Goal: Task Accomplishment & Management: Manage account settings

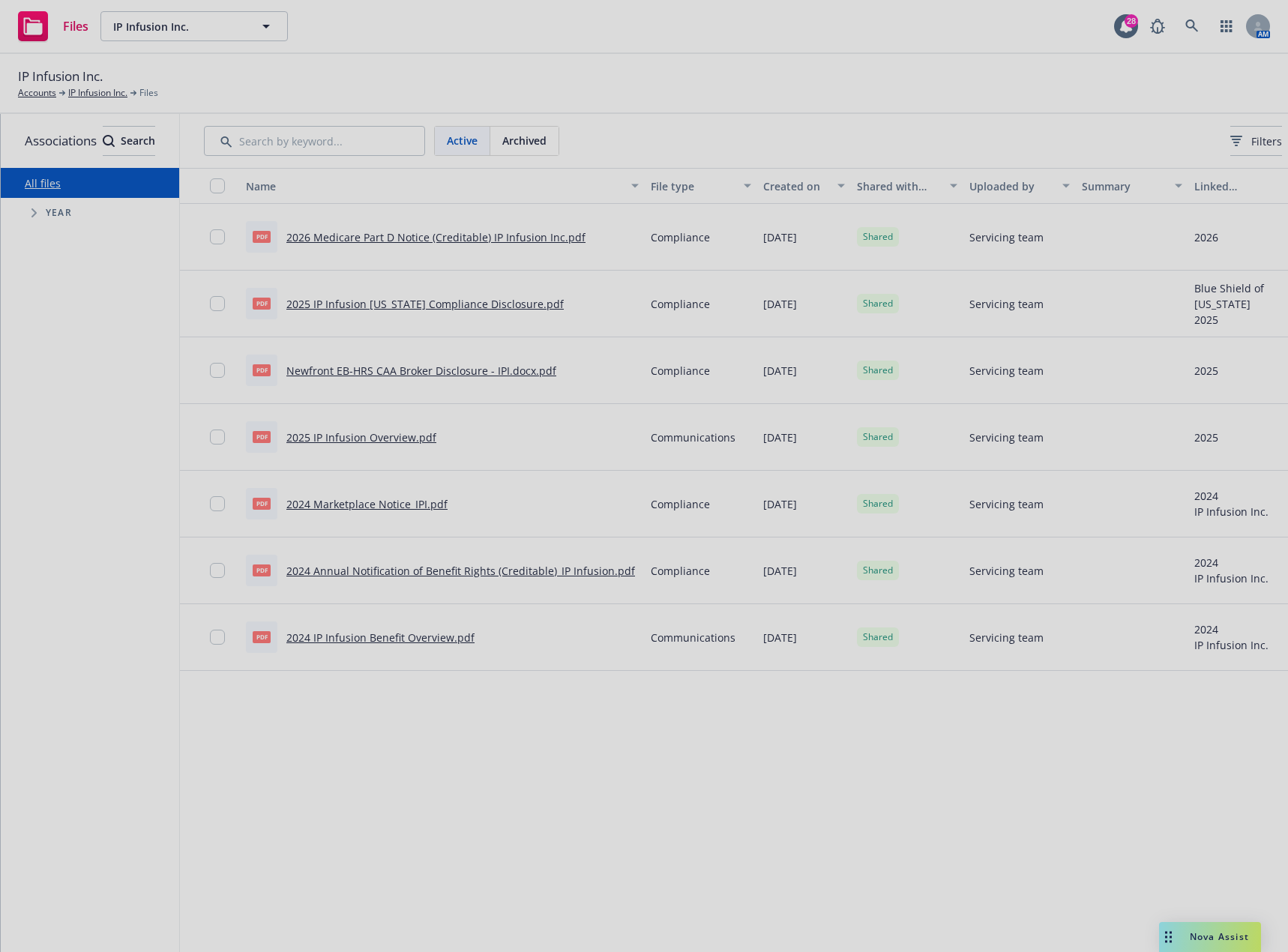
scroll to position [0, 139]
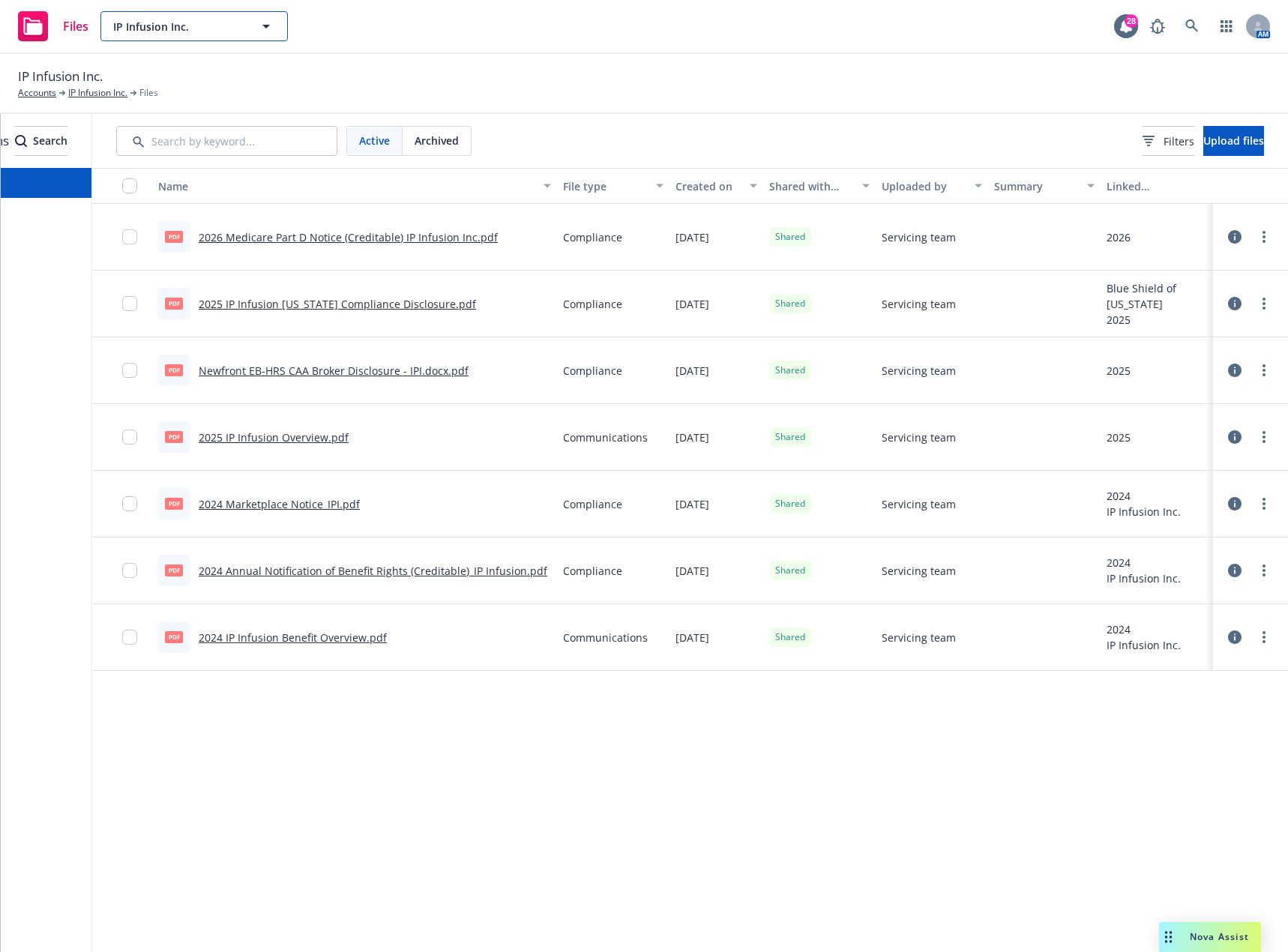
click at [243, 28] on span "IP Infusion Inc." at bounding box center [178, 27] width 130 height 15
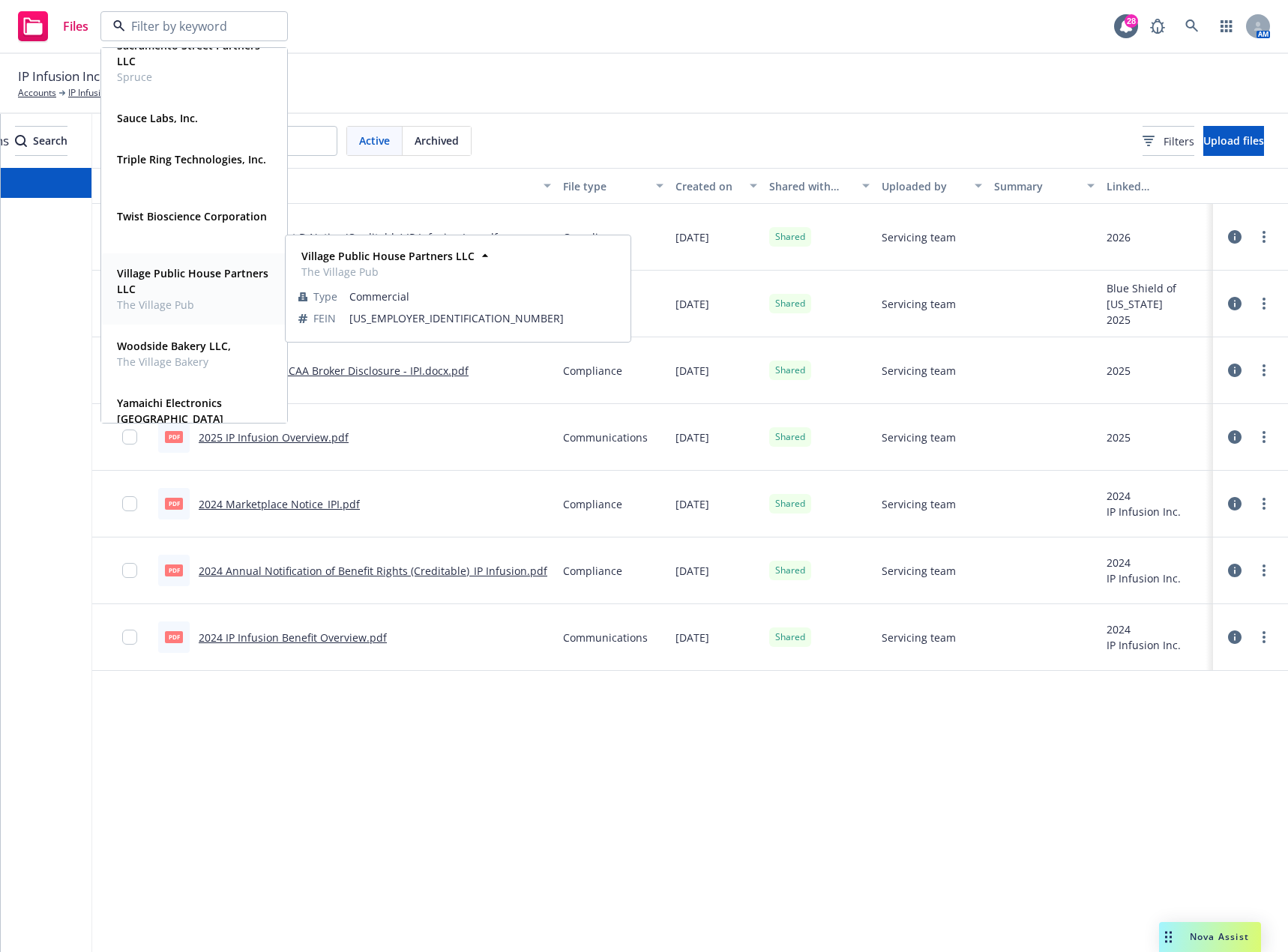
scroll to position [825, 0]
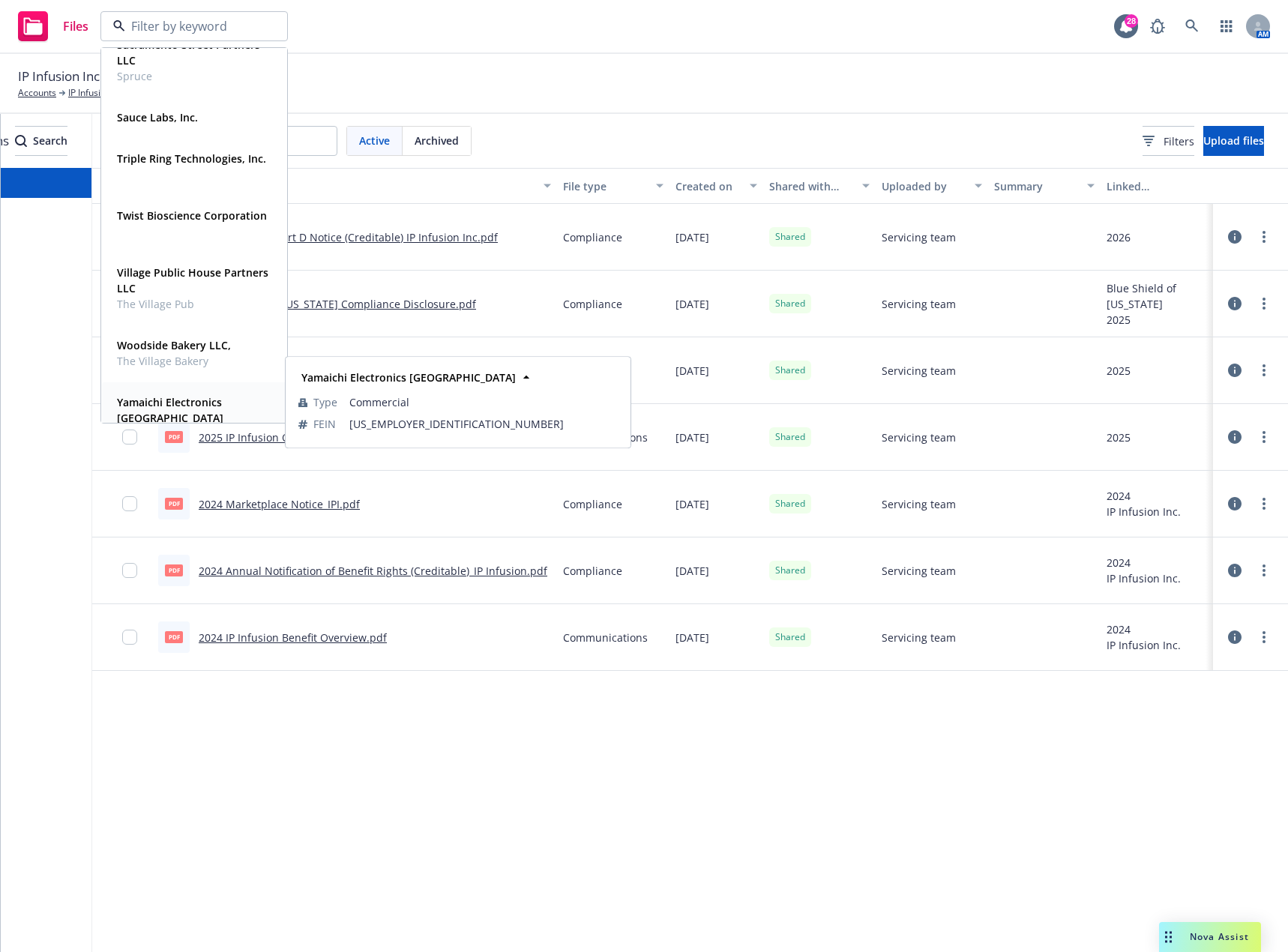
click at [187, 403] on strong "Yamaichi Electronics [GEOGRAPHIC_DATA]" at bounding box center [170, 410] width 107 height 30
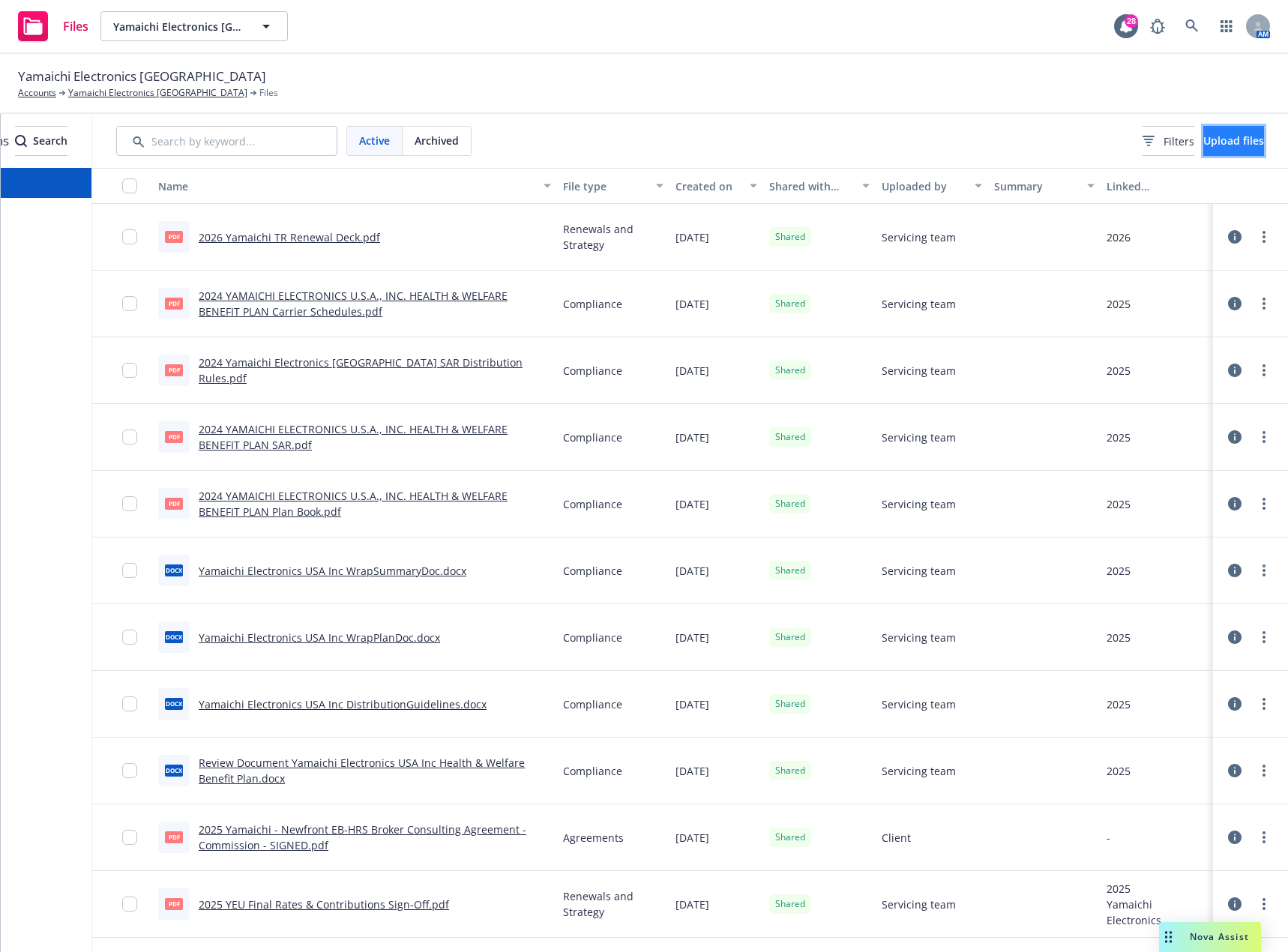
click at [1228, 134] on span "Upload files" at bounding box center [1233, 140] width 61 height 15
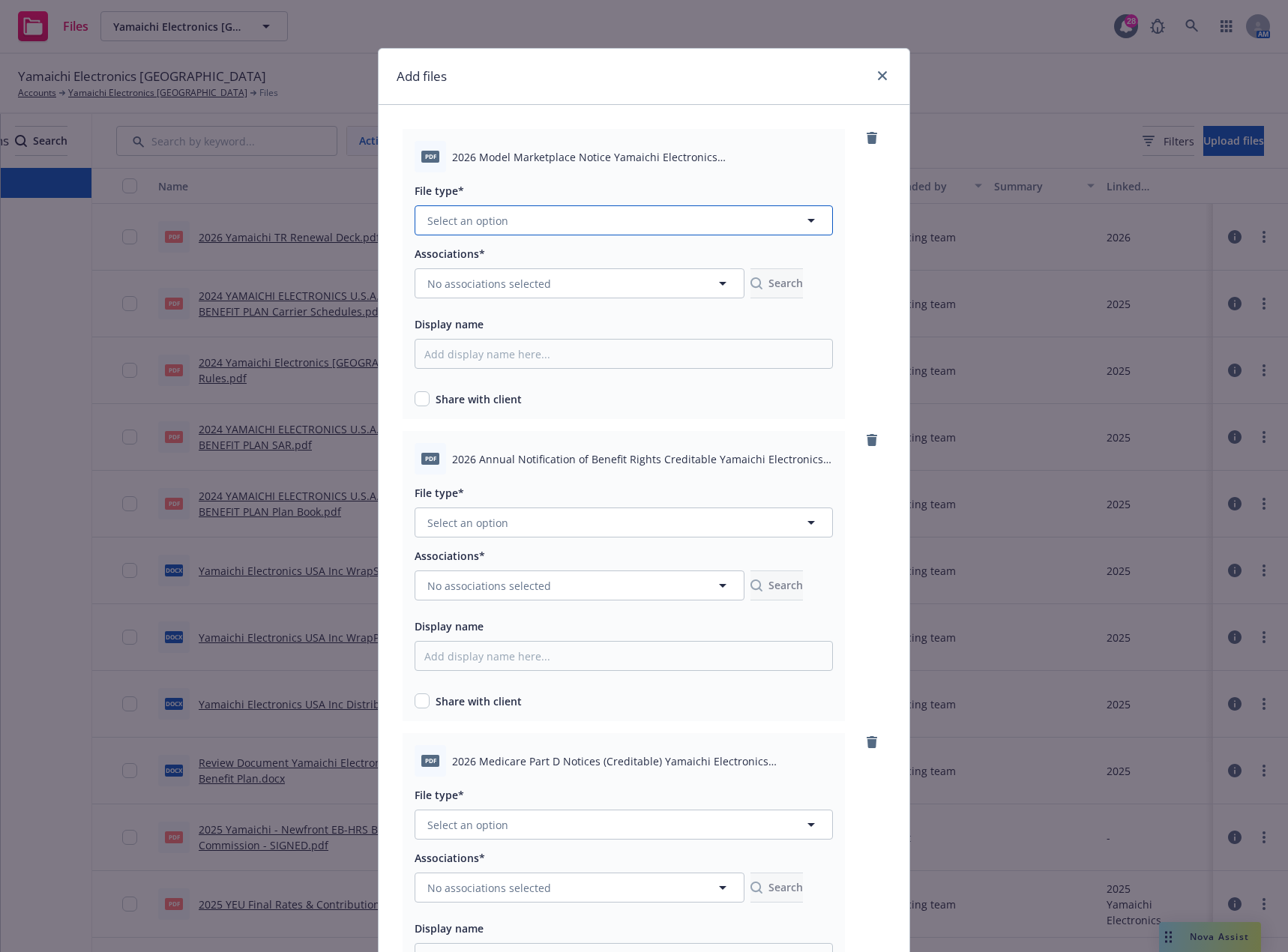
click at [486, 220] on span "Select an option" at bounding box center [468, 220] width 81 height 15
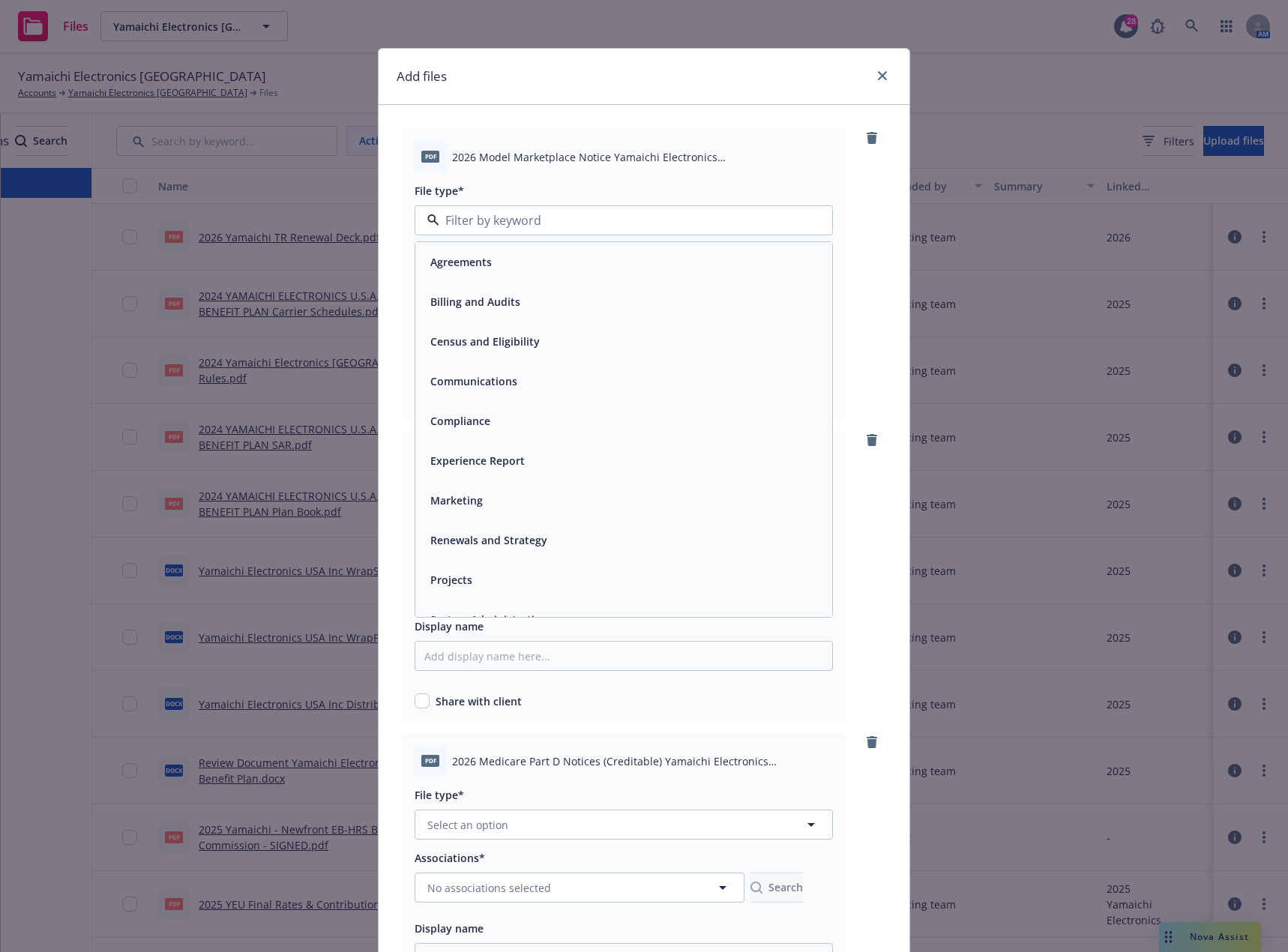
click at [474, 412] on div "Compliance" at bounding box center [459, 421] width 69 height 22
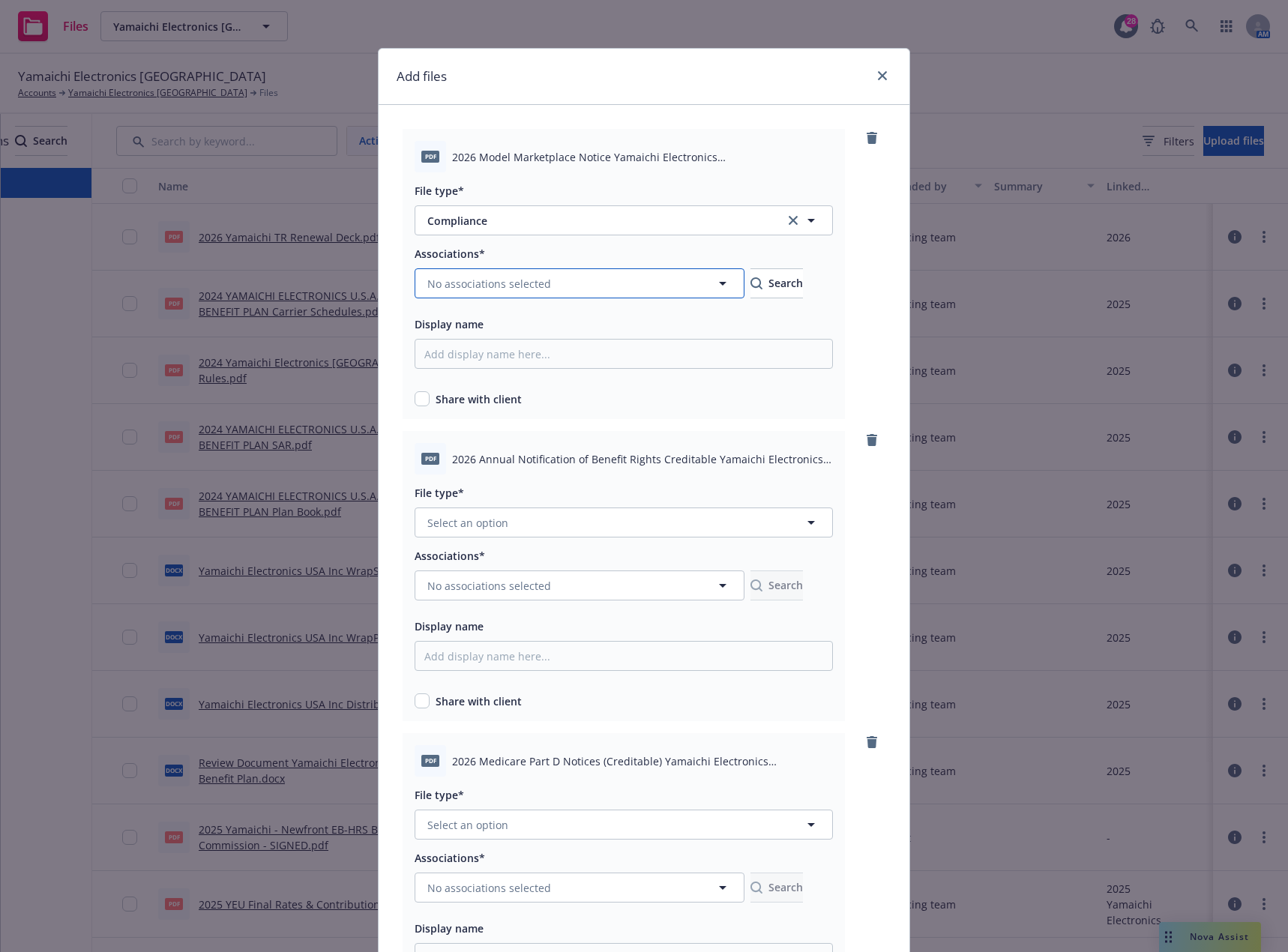
click at [481, 285] on span "No associations selected" at bounding box center [490, 284] width 124 height 15
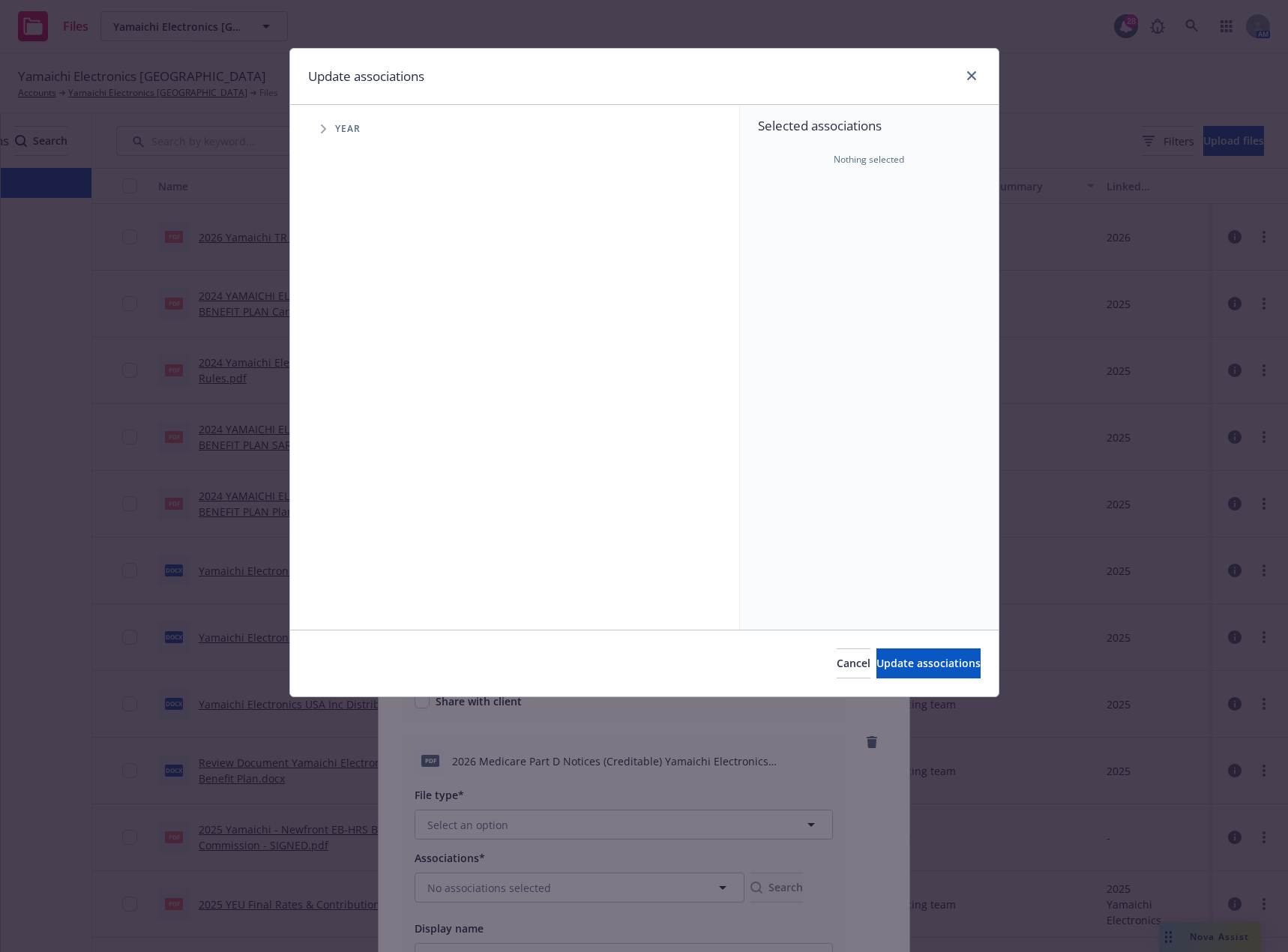
click at [329, 134] on span "Tree Example" at bounding box center [324, 129] width 24 height 24
click at [365, 371] on input "Tree Example" at bounding box center [361, 368] width 15 height 15
checkbox input "true"
click at [897, 666] on span "Update associations" at bounding box center [927, 663] width 104 height 15
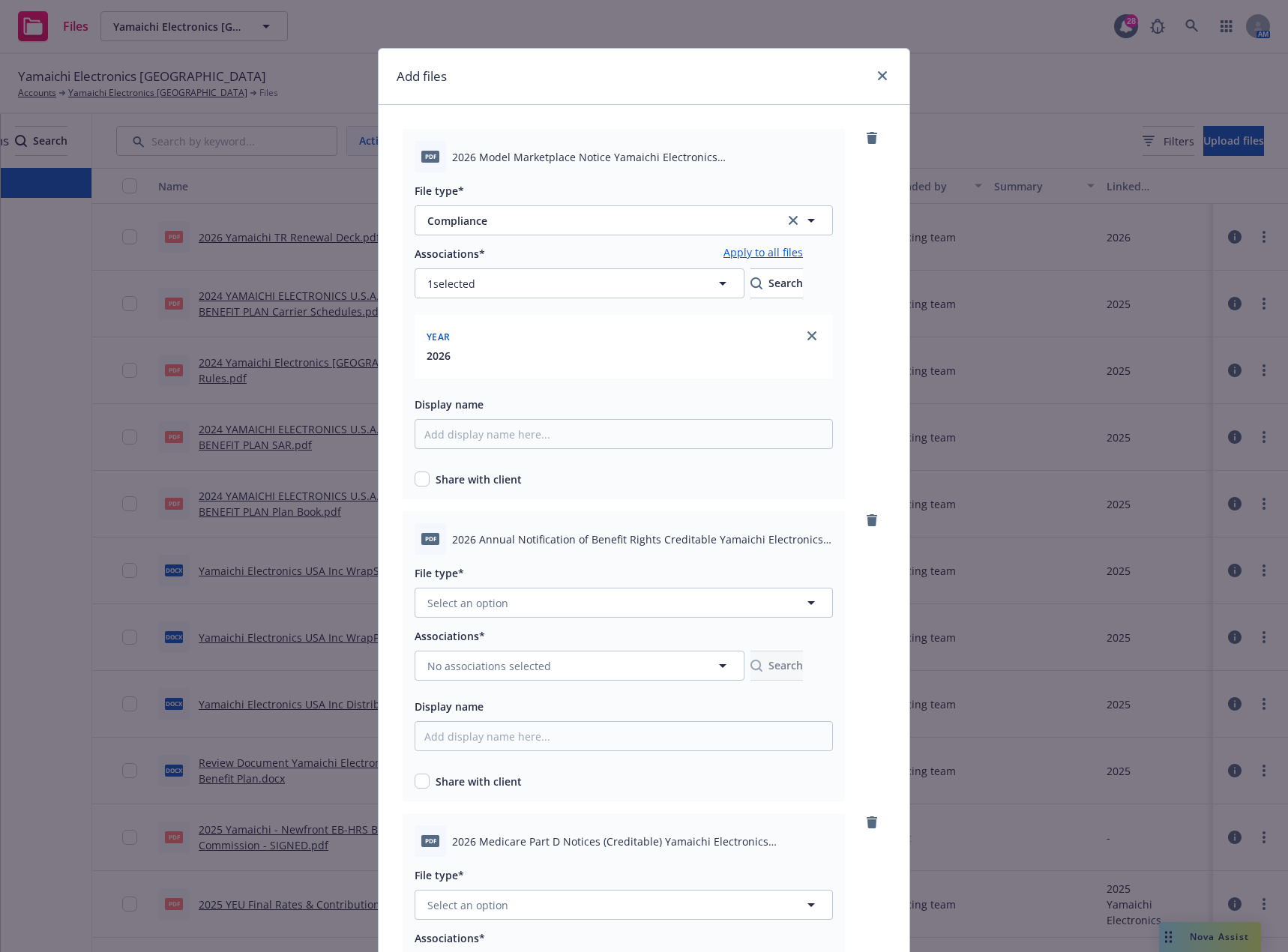
click at [803, 253] on link "Apply to all files" at bounding box center [763, 253] width 79 height 18
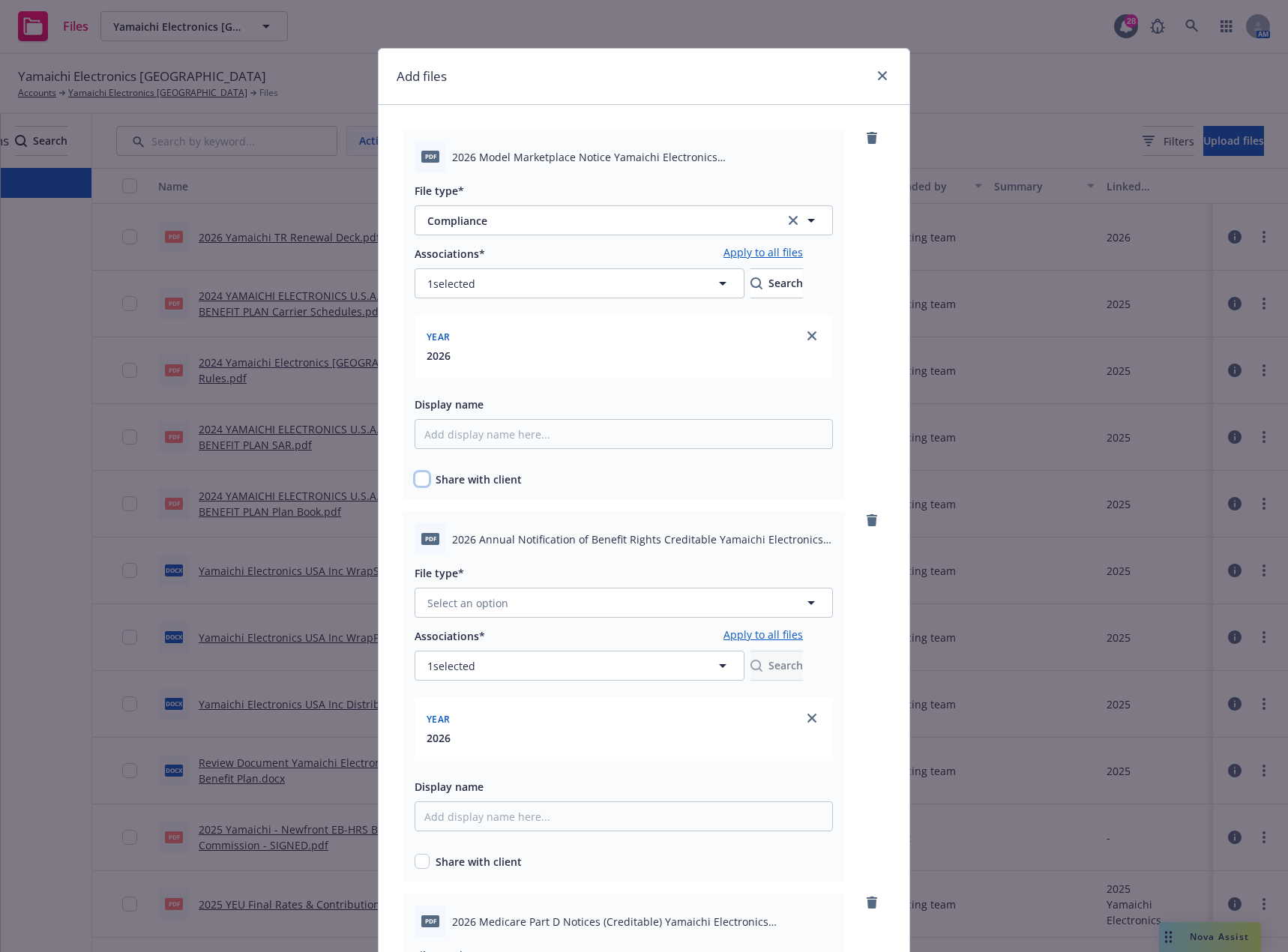
click at [421, 481] on input "checkbox" at bounding box center [422, 479] width 15 height 15
checkbox input "true"
click at [477, 609] on span "Select an option" at bounding box center [468, 603] width 81 height 15
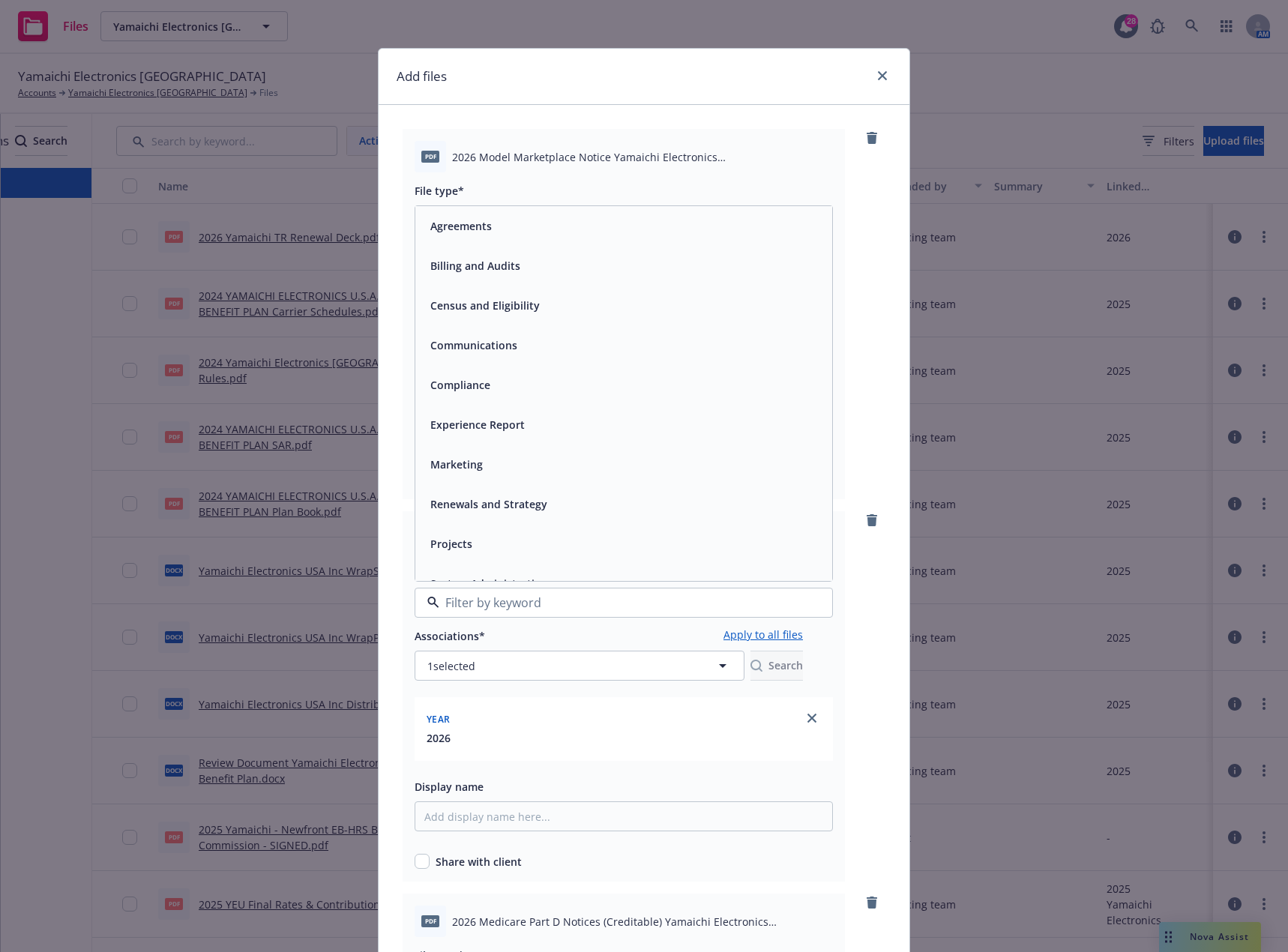
click at [496, 375] on div "Compliance" at bounding box center [623, 385] width 398 height 22
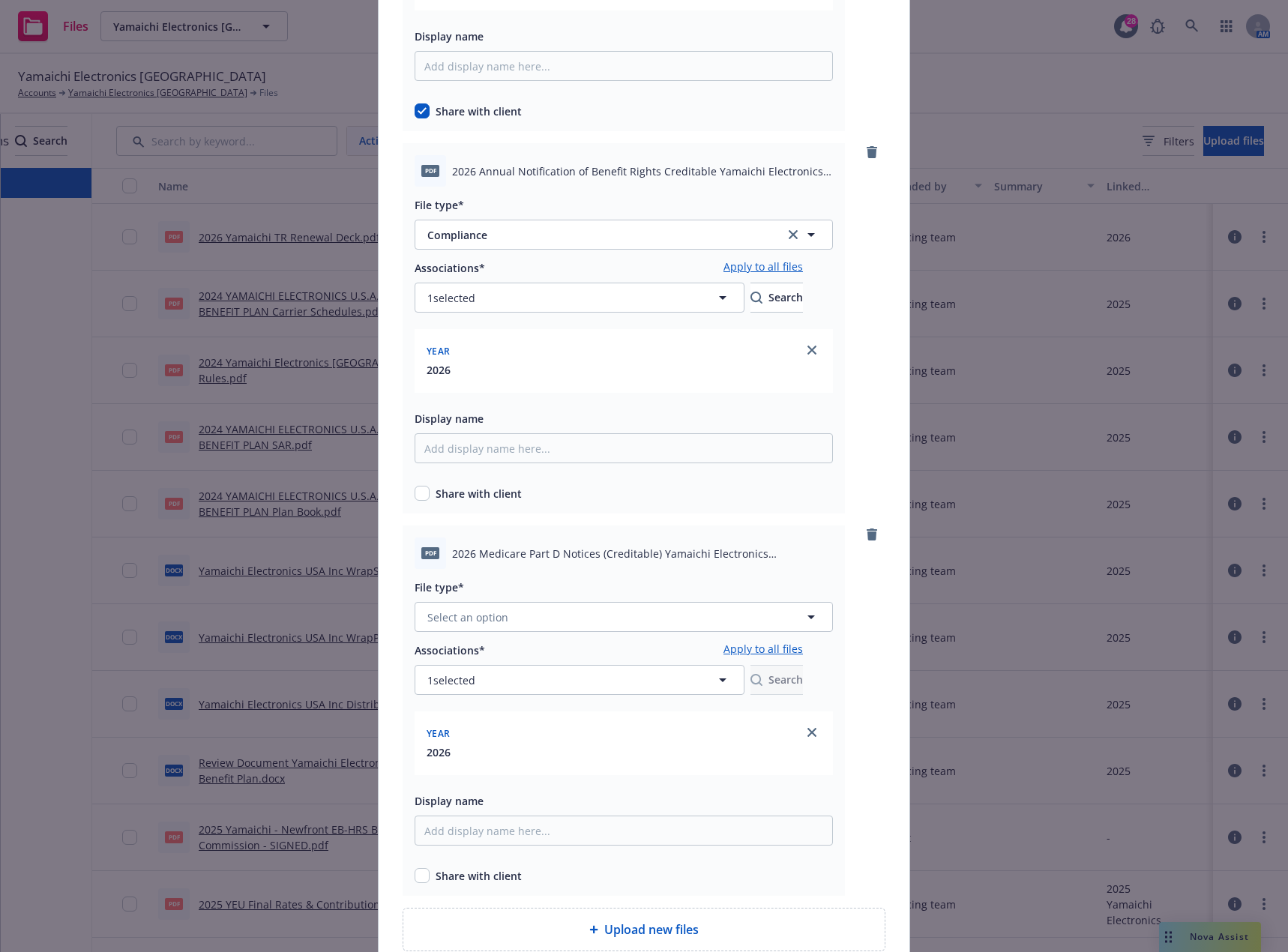
scroll to position [375, 0]
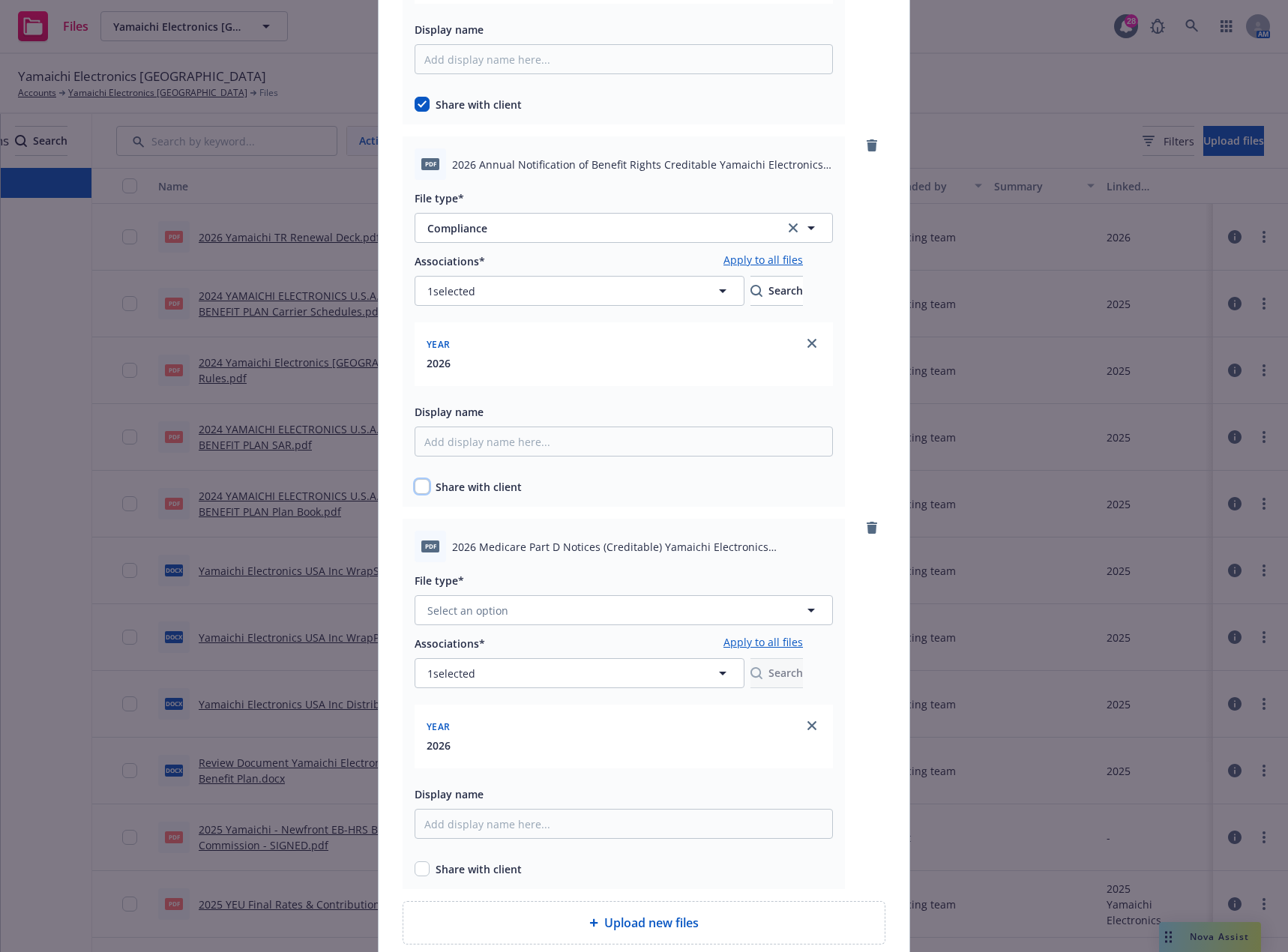
click at [419, 484] on input "checkbox" at bounding box center [422, 486] width 15 height 15
checkbox input "true"
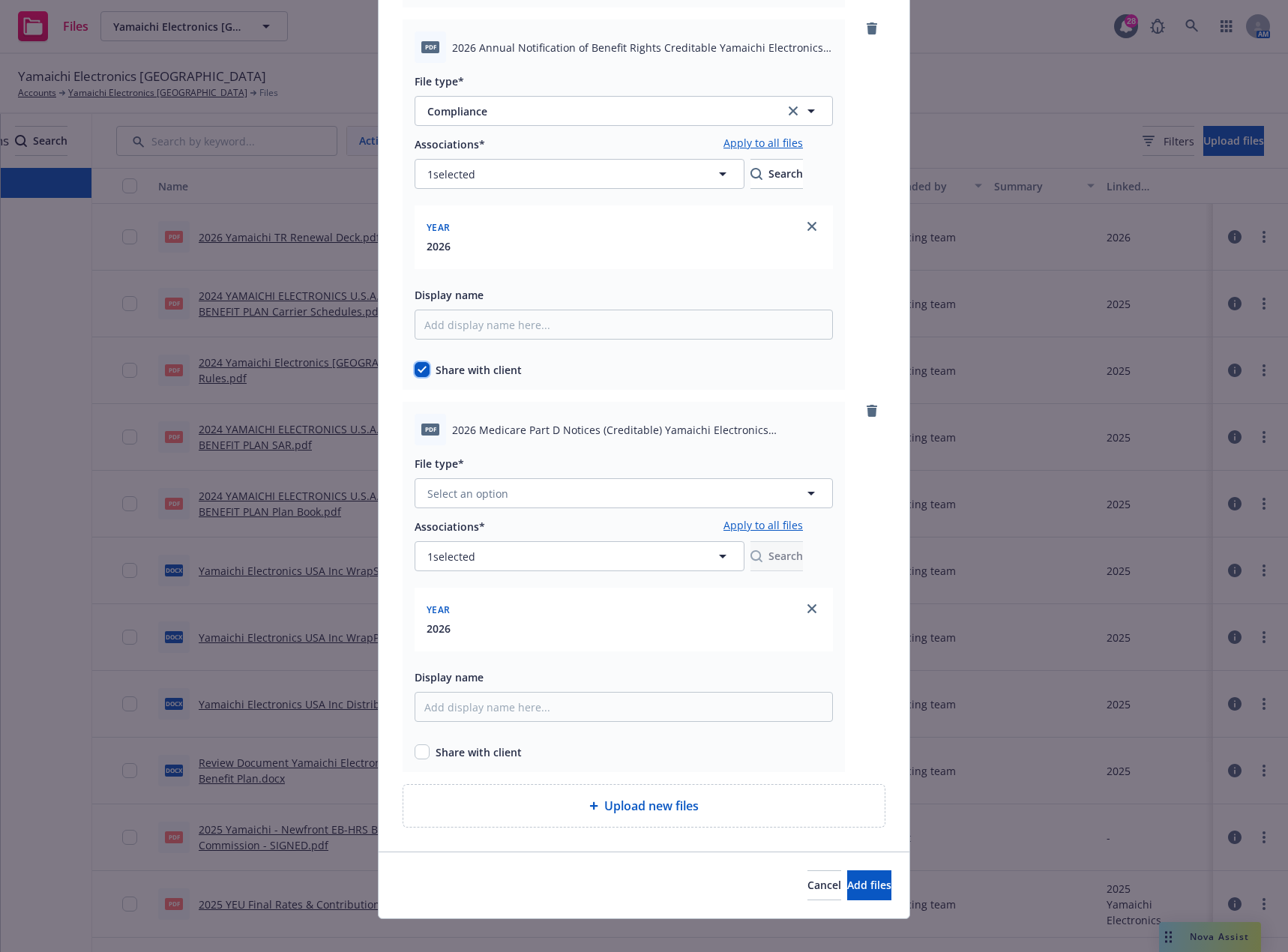
scroll to position [507, 0]
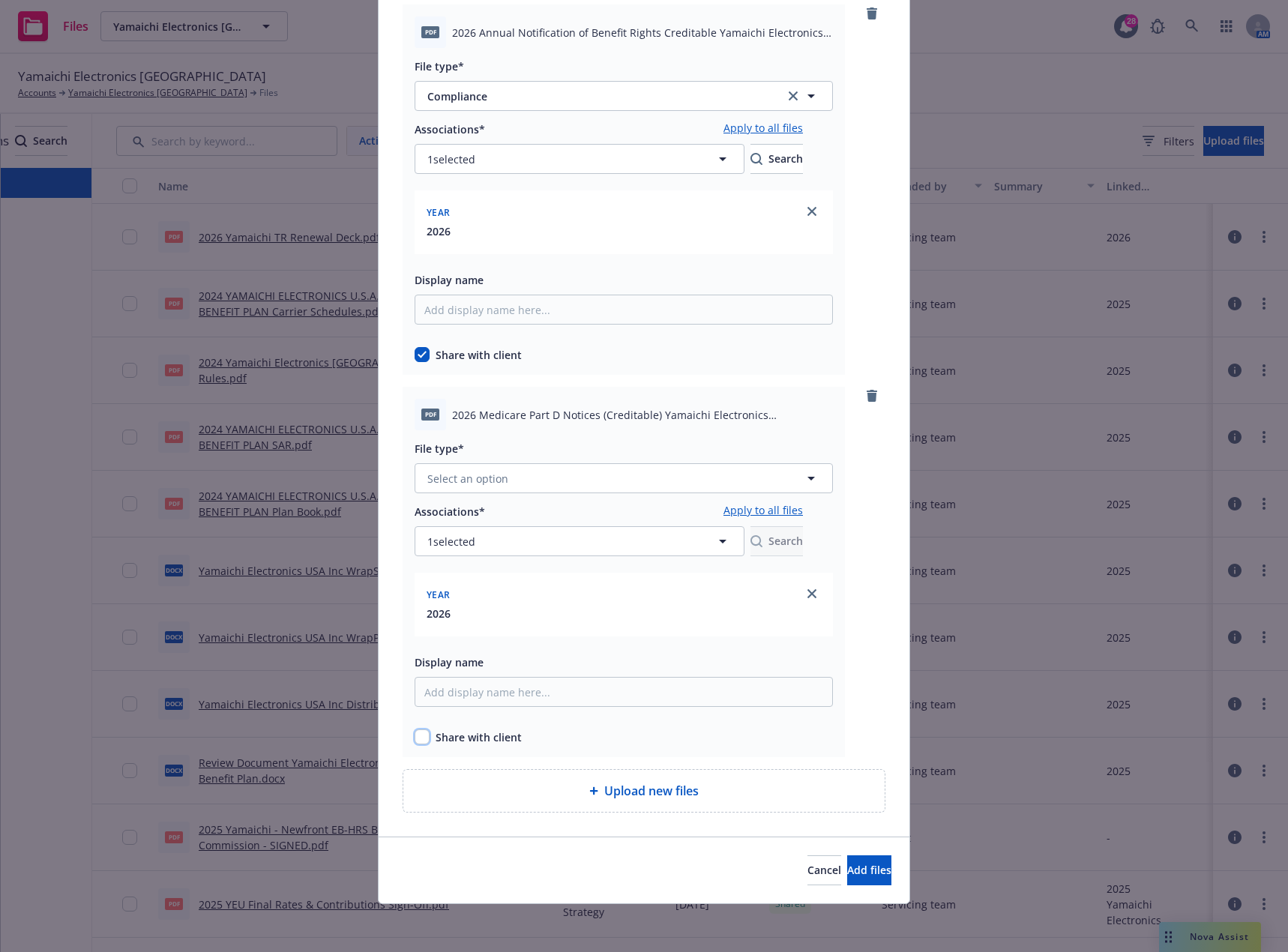
click at [419, 737] on input "checkbox" at bounding box center [422, 737] width 15 height 15
checkbox input "true"
click at [529, 480] on button "Select an option" at bounding box center [624, 478] width 418 height 30
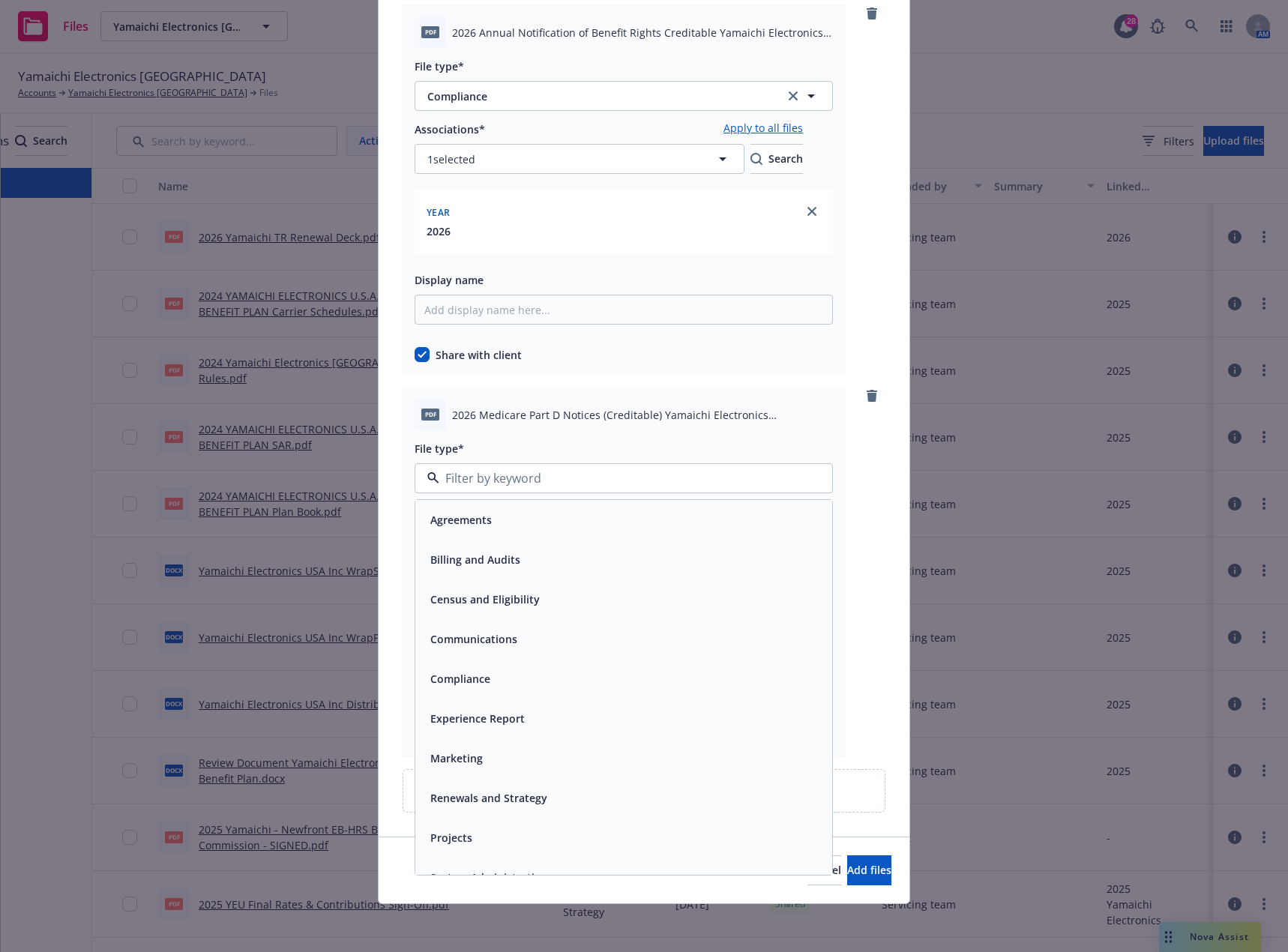
click at [495, 678] on div "Compliance" at bounding box center [623, 678] width 398 height 22
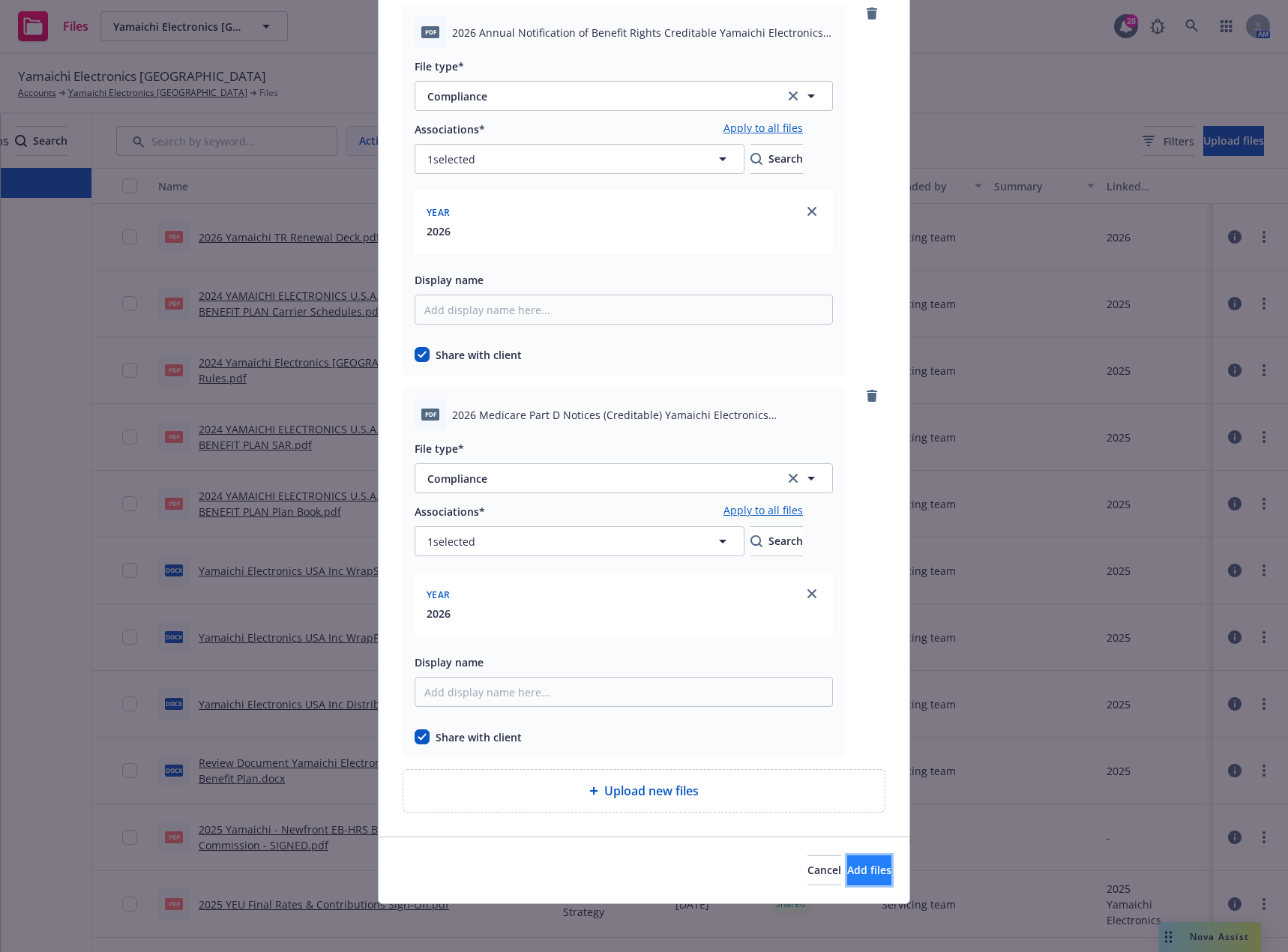
click at [847, 870] on span "Add files" at bounding box center [868, 870] width 44 height 15
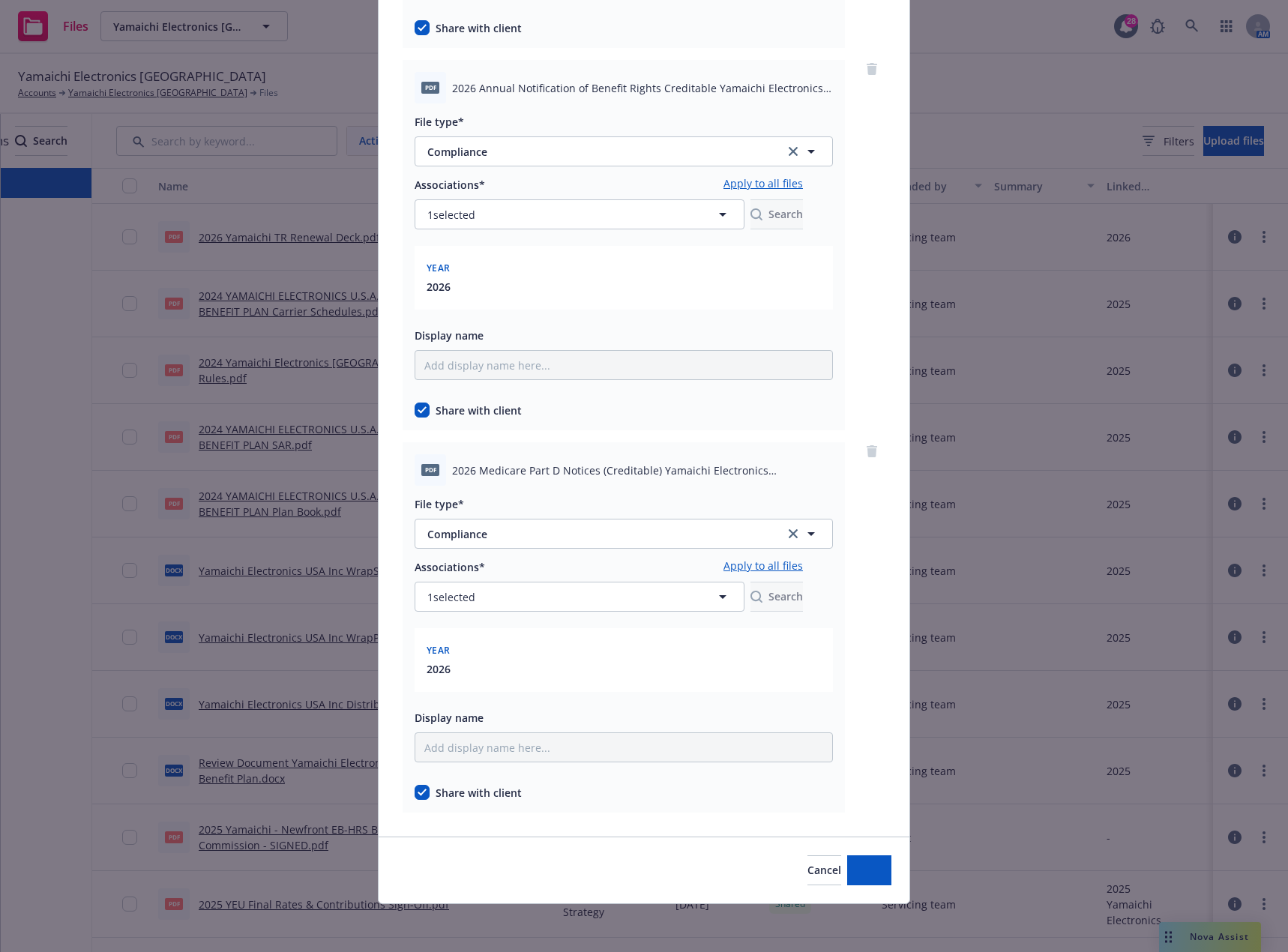
scroll to position [451, 0]
